Goal: Task Accomplishment & Management: Manage account settings

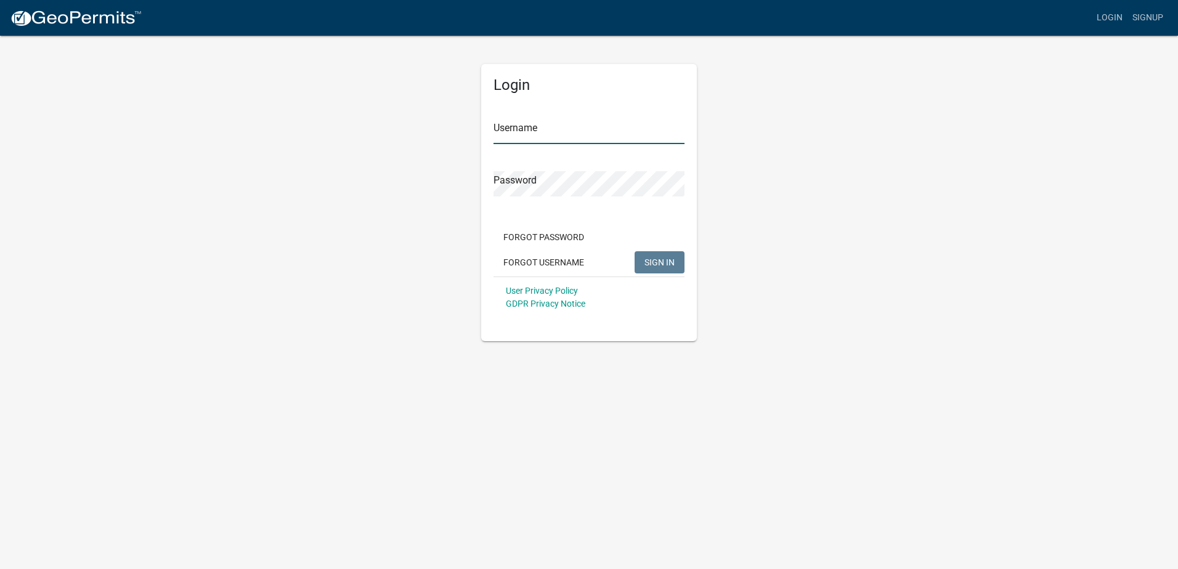
type input "[EMAIL_ADDRESS][DOMAIN_NAME]"
click at [660, 259] on span "SIGN IN" at bounding box center [659, 262] width 30 height 10
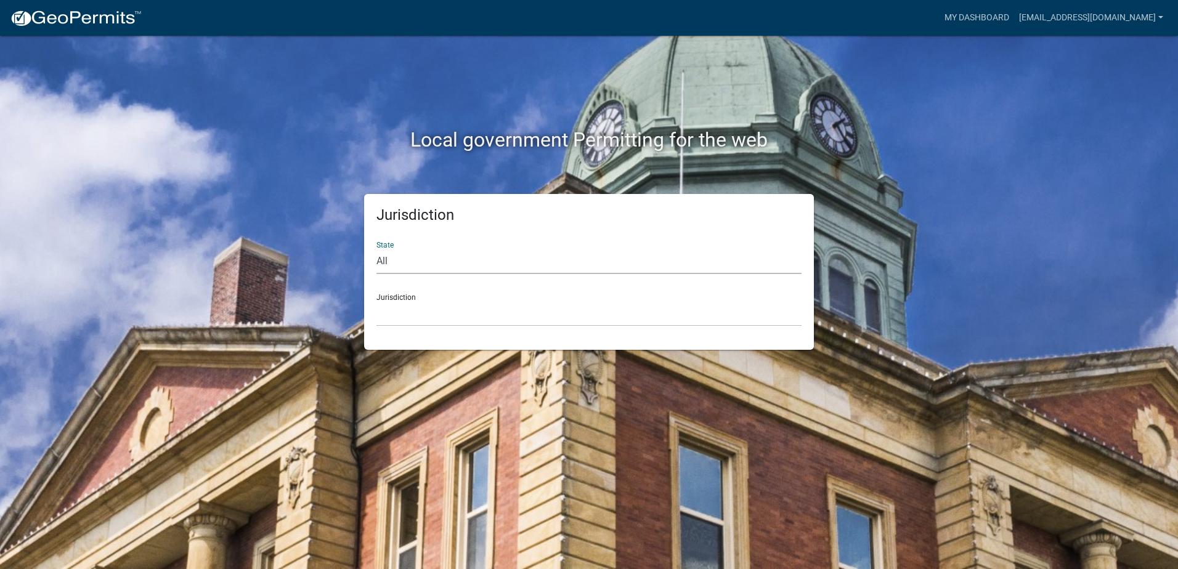
click at [430, 262] on select "All [US_STATE] [US_STATE] [US_STATE] [US_STATE] [US_STATE] [US_STATE] [US_STATE…" at bounding box center [588, 261] width 425 height 25
select select "[US_STATE]"
click at [376, 249] on select "All [US_STATE] [US_STATE] [US_STATE] [US_STATE] [US_STATE] [US_STATE] [US_STATE…" at bounding box center [588, 261] width 425 height 25
click at [441, 313] on select "[GEOGRAPHIC_DATA], [US_STATE][PERSON_NAME][GEOGRAPHIC_DATA], [US_STATE][PERSON_…" at bounding box center [588, 313] width 425 height 25
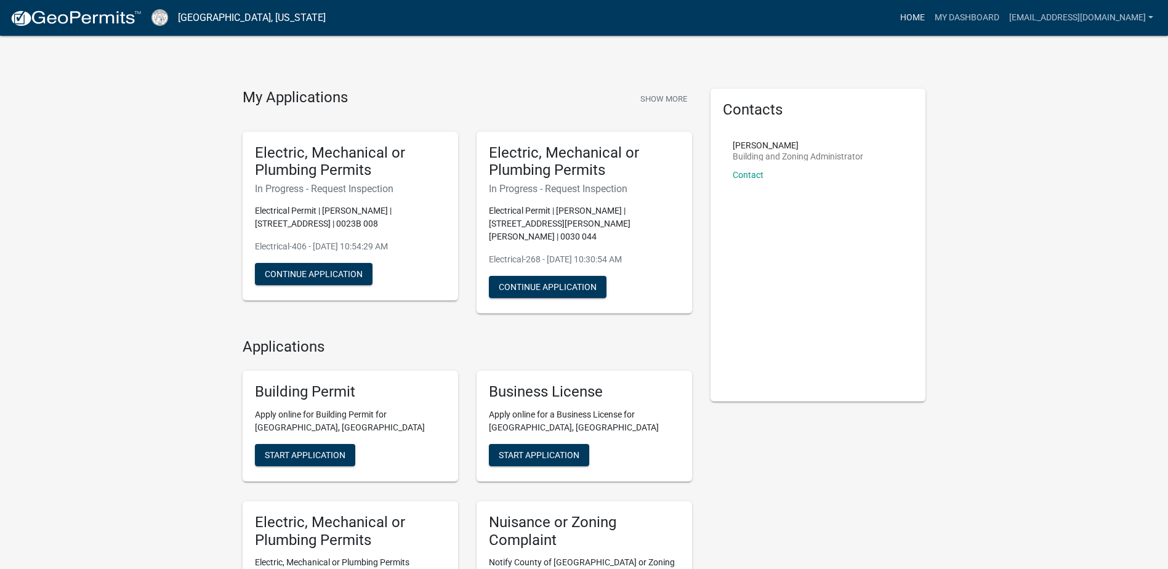
click at [896, 15] on link "Home" at bounding box center [913, 17] width 34 height 23
click at [930, 21] on link "My Dashboard" at bounding box center [967, 17] width 75 height 23
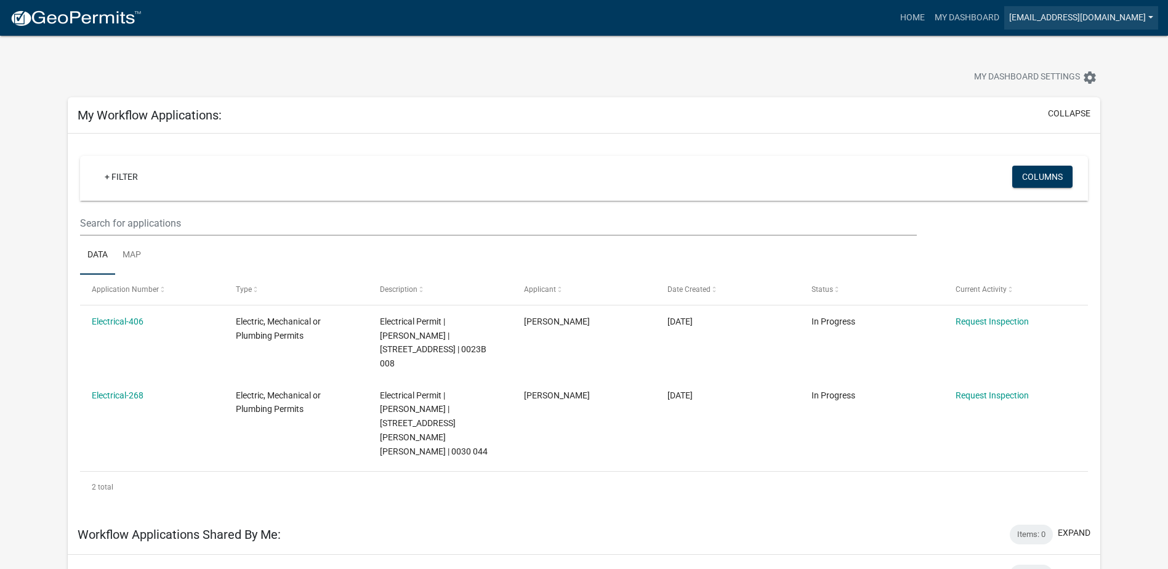
click at [1151, 20] on link "[EMAIL_ADDRESS][DOMAIN_NAME]" at bounding box center [1082, 17] width 154 height 23
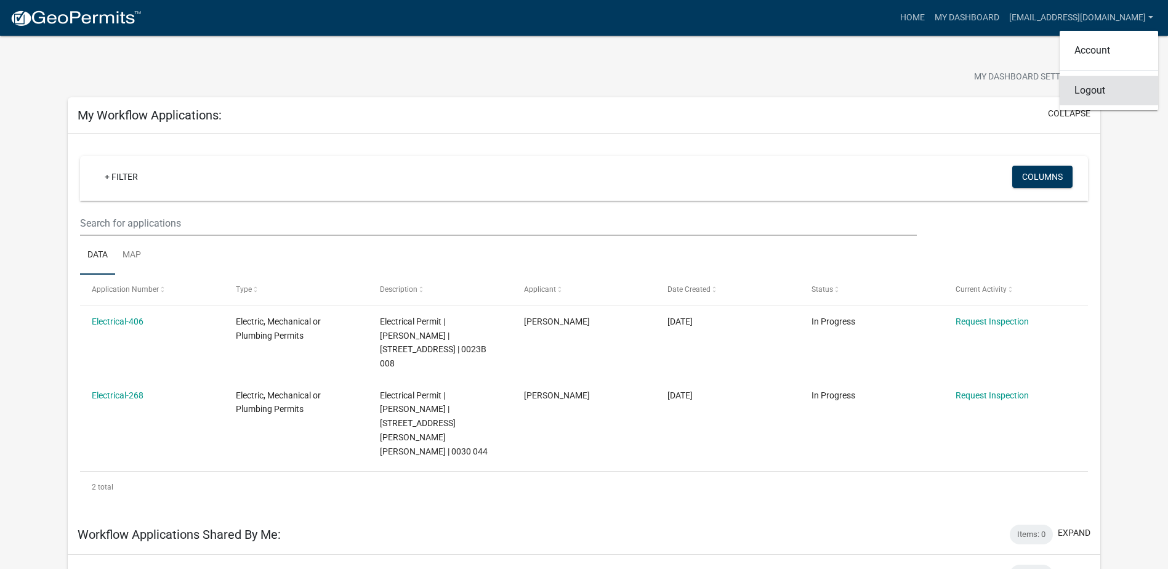
click at [1099, 84] on link "Logout" at bounding box center [1109, 91] width 99 height 30
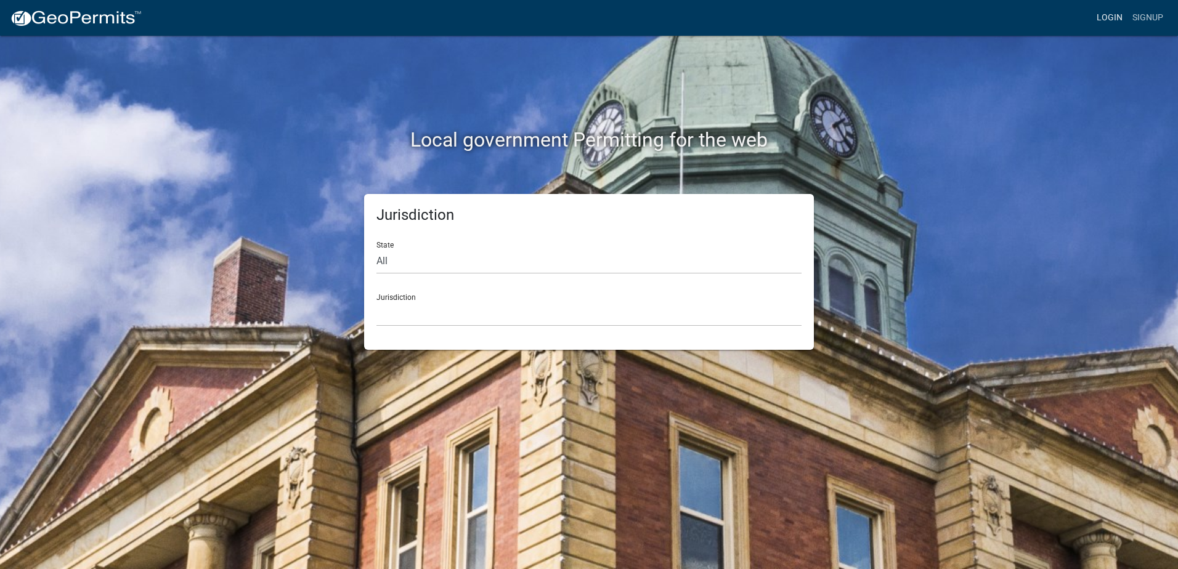
click at [1106, 15] on link "Login" at bounding box center [1109, 17] width 36 height 23
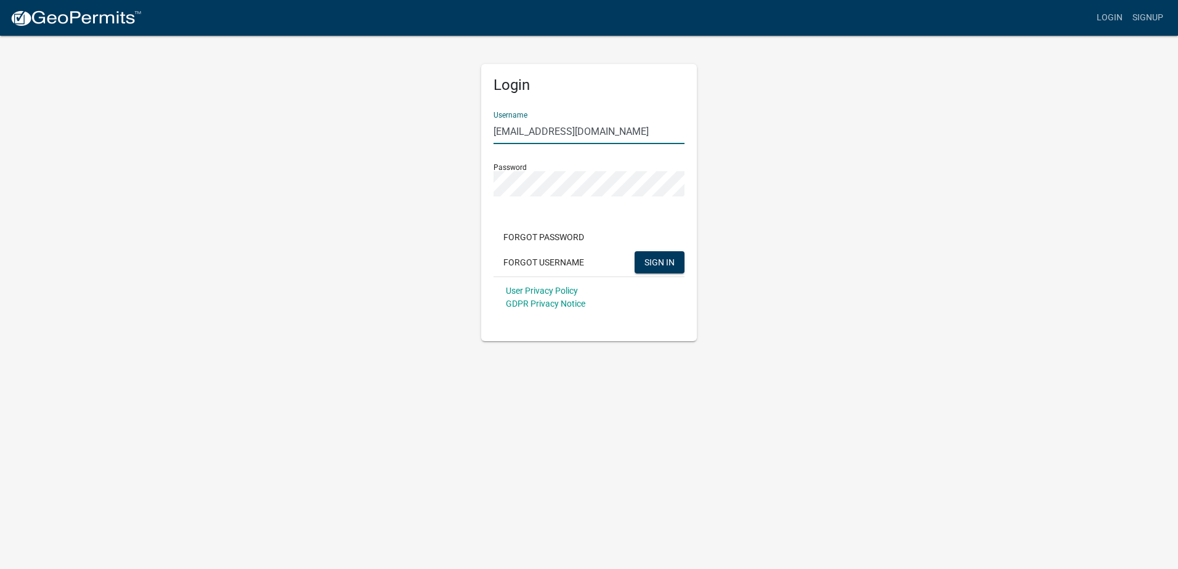
drag, startPoint x: 552, startPoint y: 129, endPoint x: 370, endPoint y: 131, distance: 182.3
click at [370, 131] on div "Login Username [PERSON_NAME][EMAIL_ADDRESS][DOMAIN_NAME] Password Forgot Passwo…" at bounding box center [589, 187] width 702 height 307
click at [310, 169] on div "Login Username [PERSON_NAME][EMAIL_ADDRESS][DOMAIN_NAME] Password Forgot Passwo…" at bounding box center [589, 187] width 702 height 307
click at [963, 204] on app-login-view "more_horiz Login Signup Login Username [PERSON_NAME][EMAIL_ADDRESS][DOMAIN_NAME…" at bounding box center [589, 170] width 1178 height 341
click at [649, 265] on span "SIGN IN" at bounding box center [659, 262] width 30 height 10
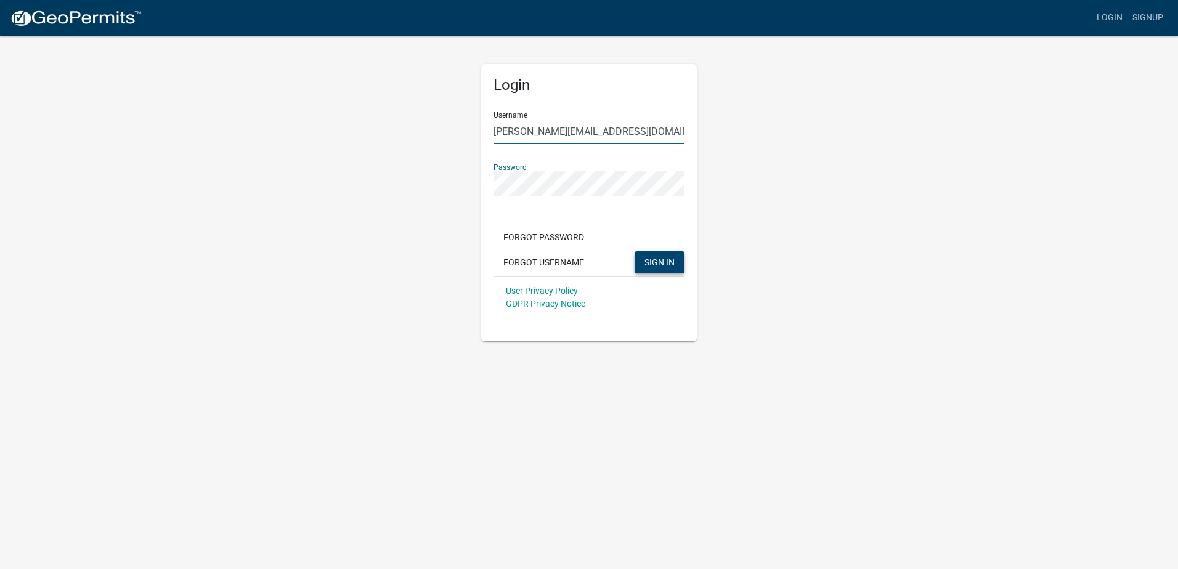
click at [533, 132] on input "[PERSON_NAME][EMAIL_ADDRESS][DOMAIN_NAME]" at bounding box center [588, 131] width 191 height 25
drag, startPoint x: 681, startPoint y: 133, endPoint x: 127, endPoint y: 96, distance: 555.6
click at [127, 96] on app-login-view "more_horiz Login Signup Login Username [PERSON_NAME][EMAIL_ADDRESS][DOMAIN_NAME…" at bounding box center [589, 170] width 1178 height 341
type input "jessicashiver1306"
click at [562, 152] on form "Username jessicashiver1306 Password Forgot Password Forgot Username SIGN IN Use…" at bounding box center [588, 210] width 191 height 216
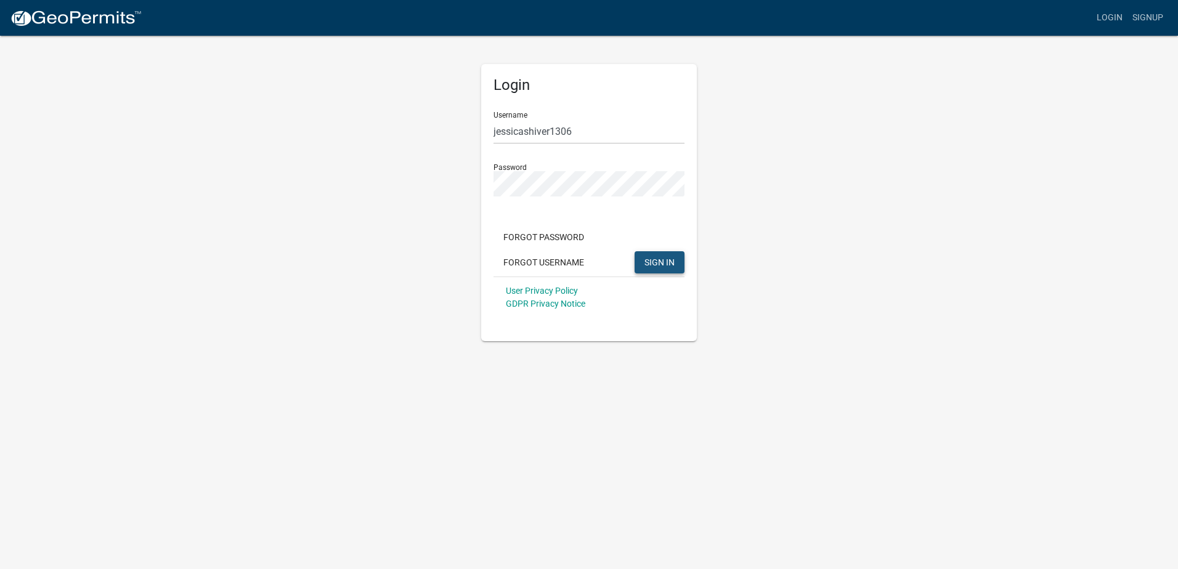
click at [666, 269] on button "SIGN IN" at bounding box center [659, 262] width 50 height 22
